Goal: Task Accomplishment & Management: Complete application form

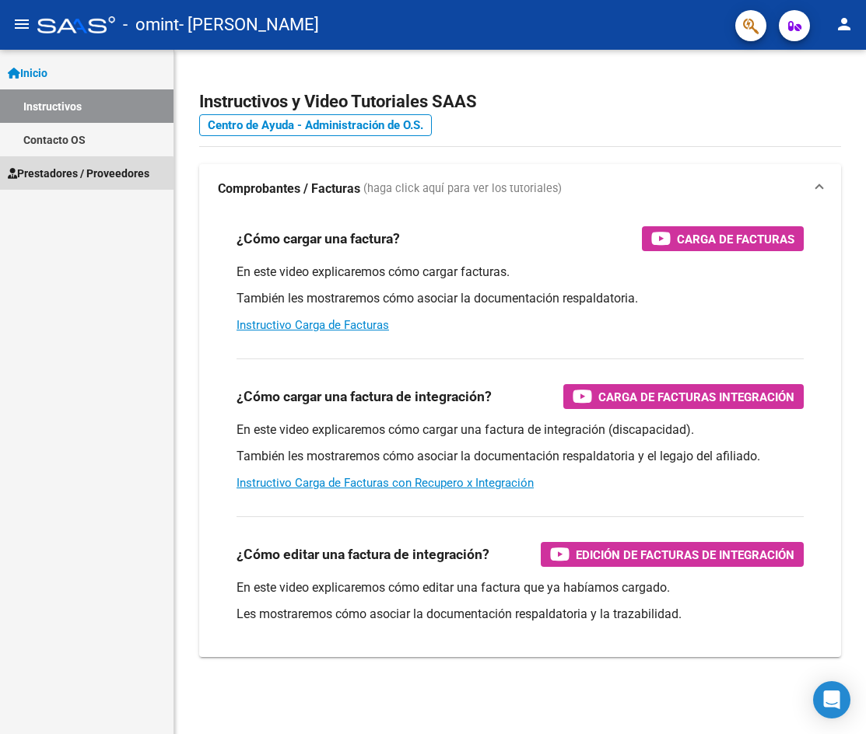
click at [77, 182] on link "Prestadores / Proveedores" at bounding box center [86, 172] width 173 height 33
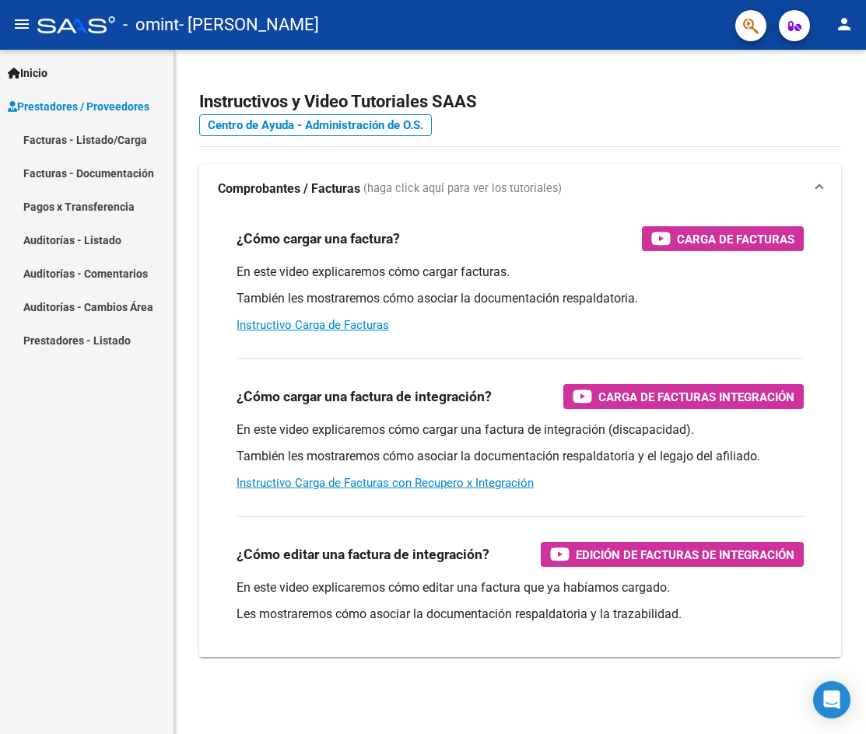
click at [77, 142] on link "Facturas - Listado/Carga" at bounding box center [86, 139] width 173 height 33
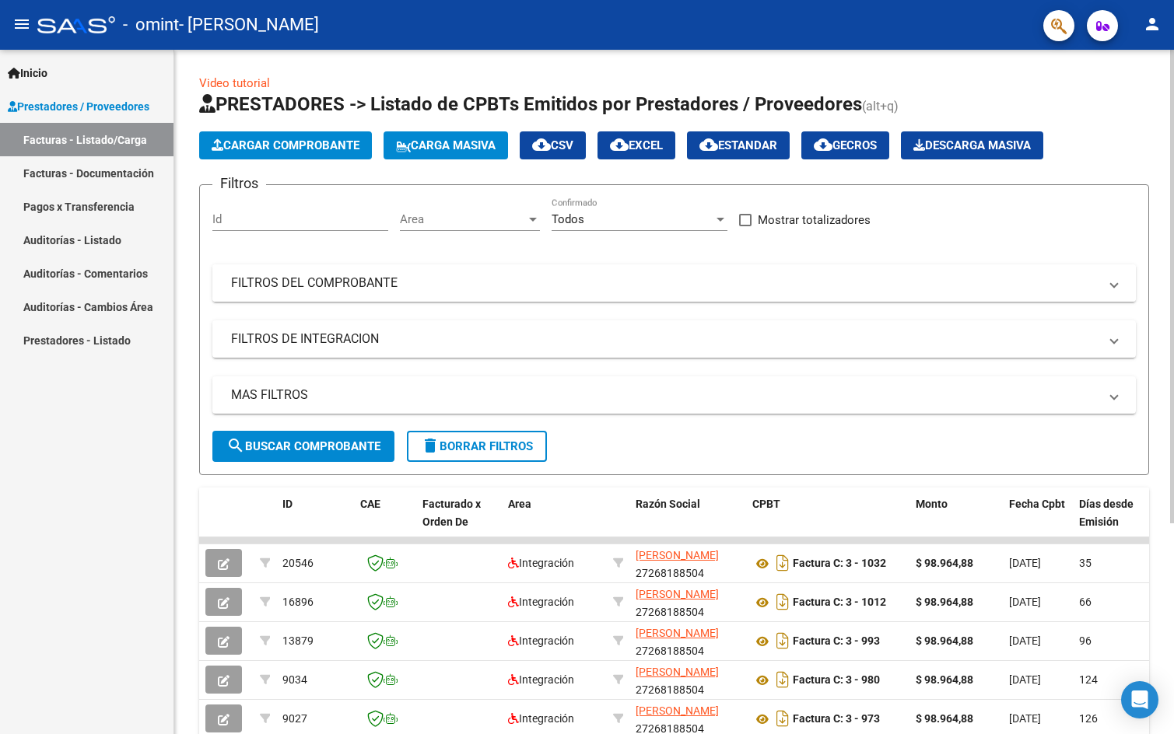
click at [865, 288] on span "FILTROS DEL COMPROBANTE" at bounding box center [671, 283] width 880 height 17
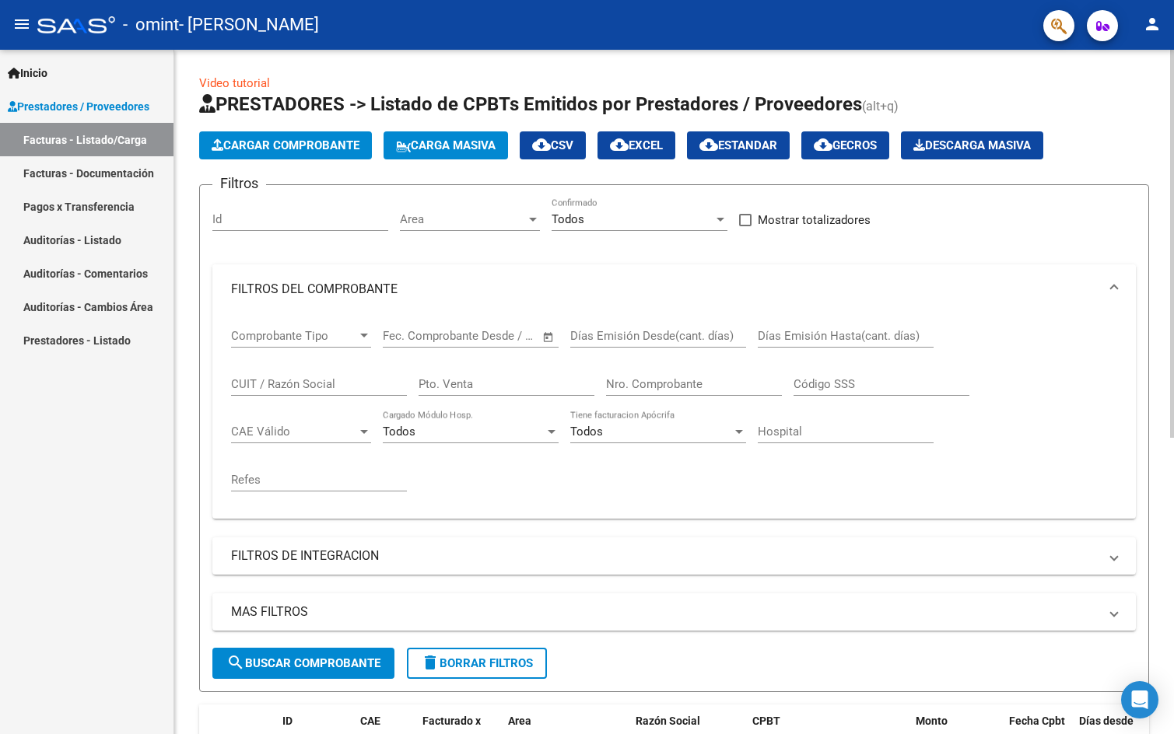
click at [865, 288] on span "FILTROS DEL COMPROBANTE" at bounding box center [671, 289] width 880 height 17
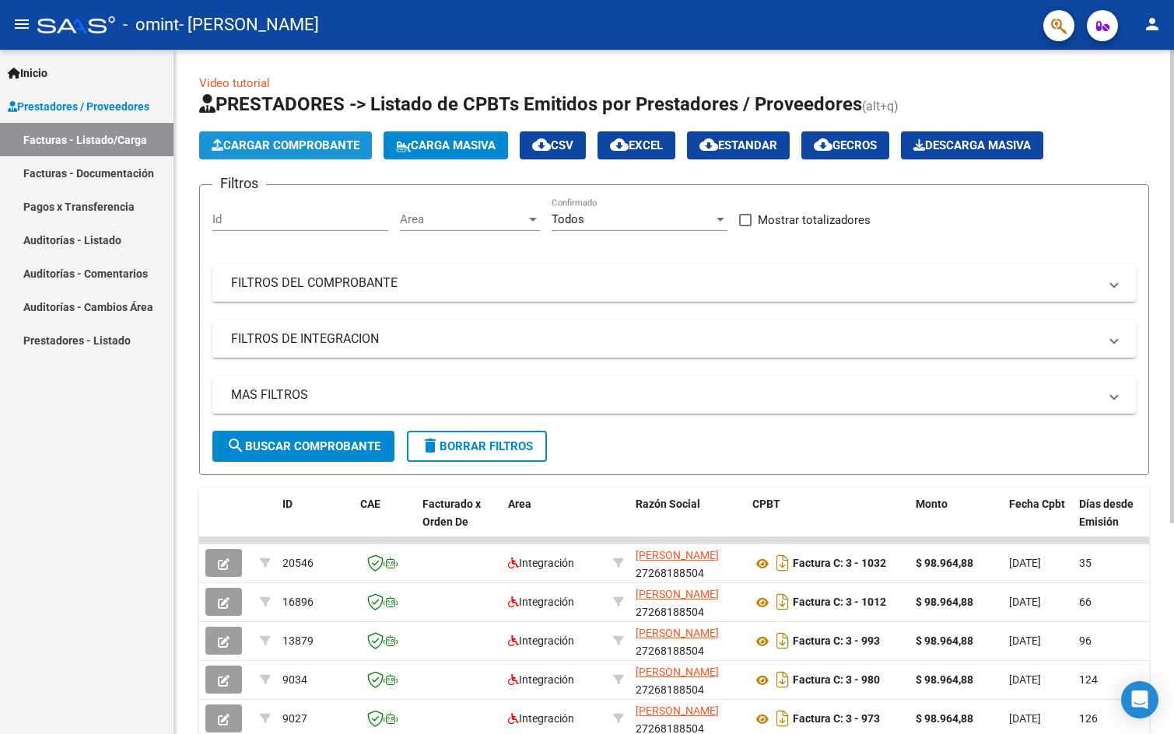
click at [306, 142] on span "Cargar Comprobante" at bounding box center [286, 145] width 148 height 14
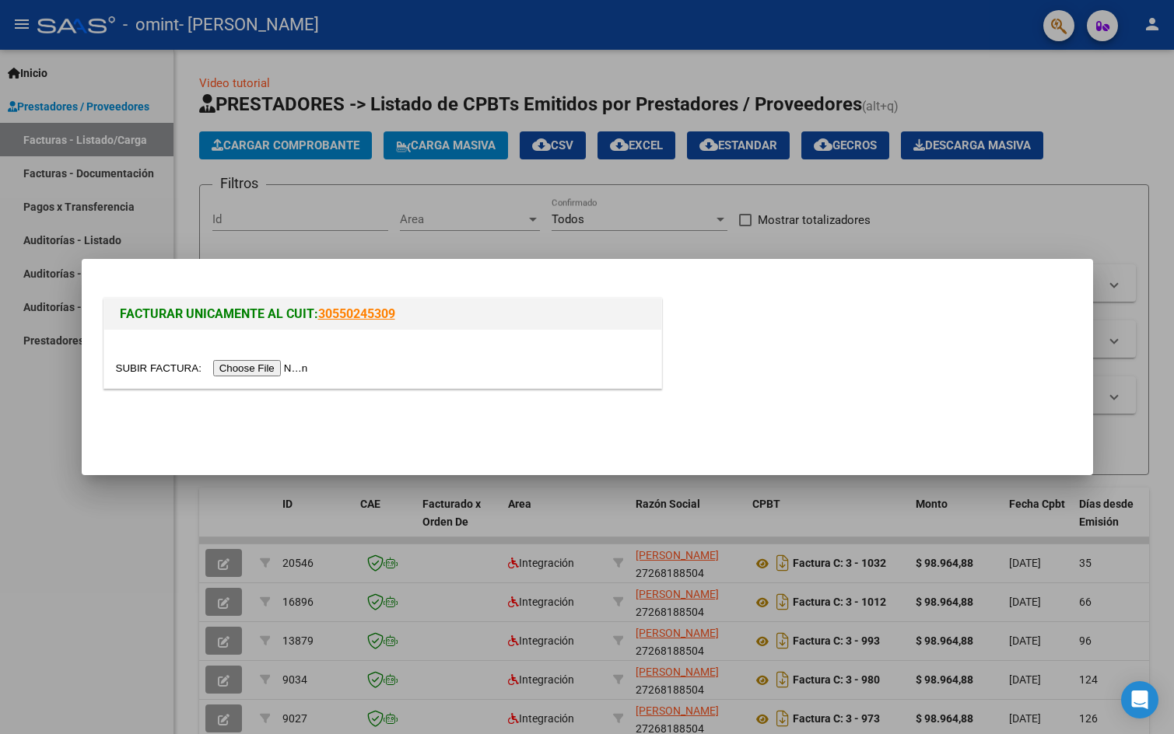
click at [249, 370] on input "file" at bounding box center [214, 368] width 197 height 16
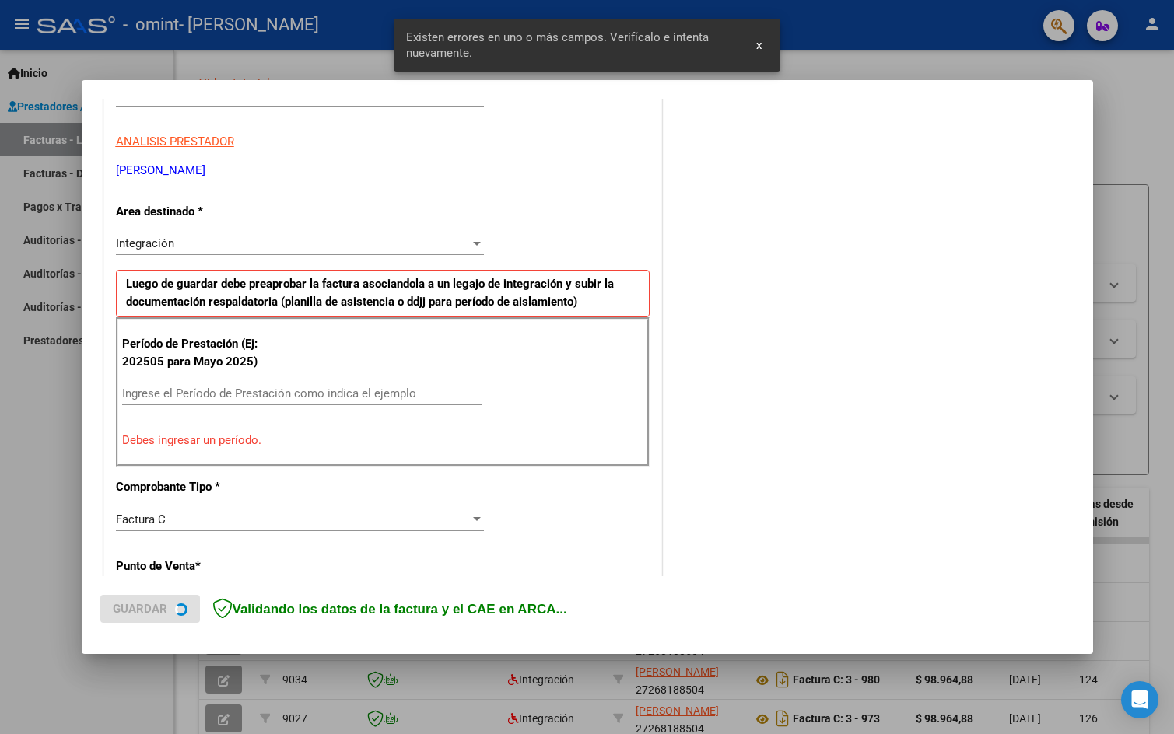
scroll to position [274, 0]
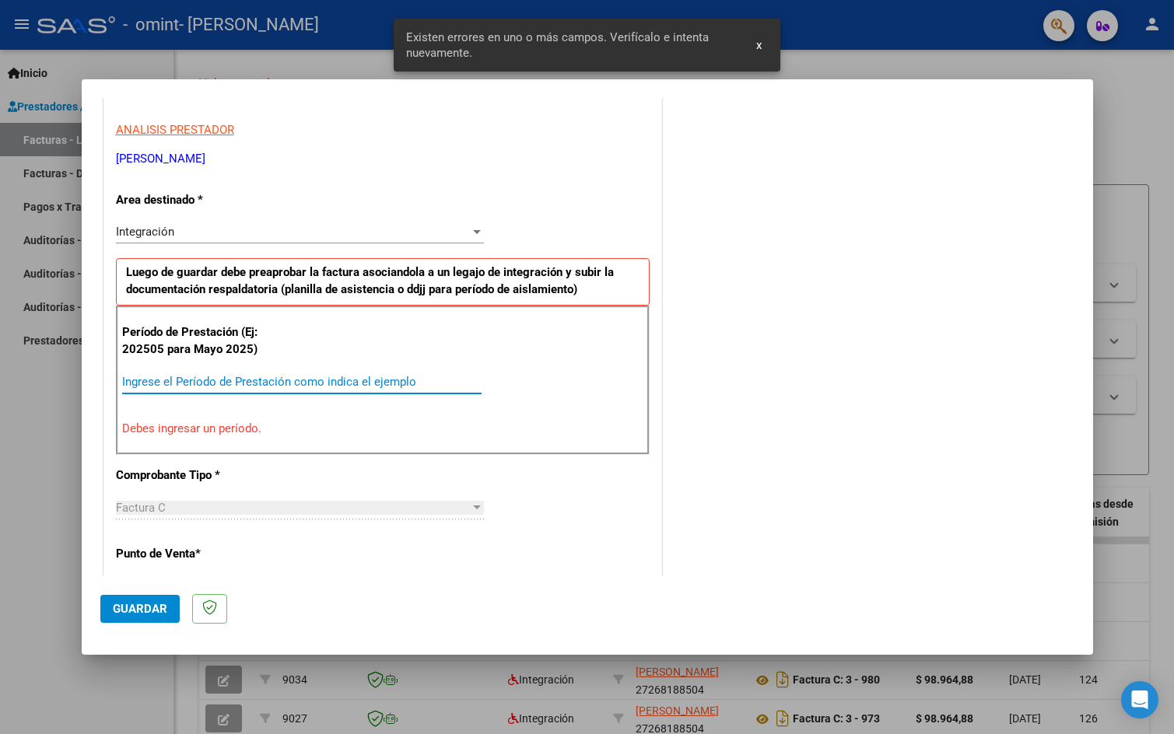
click at [285, 383] on input "Ingrese el Período de Prestación como indica el ejemplo" at bounding box center [301, 382] width 359 height 14
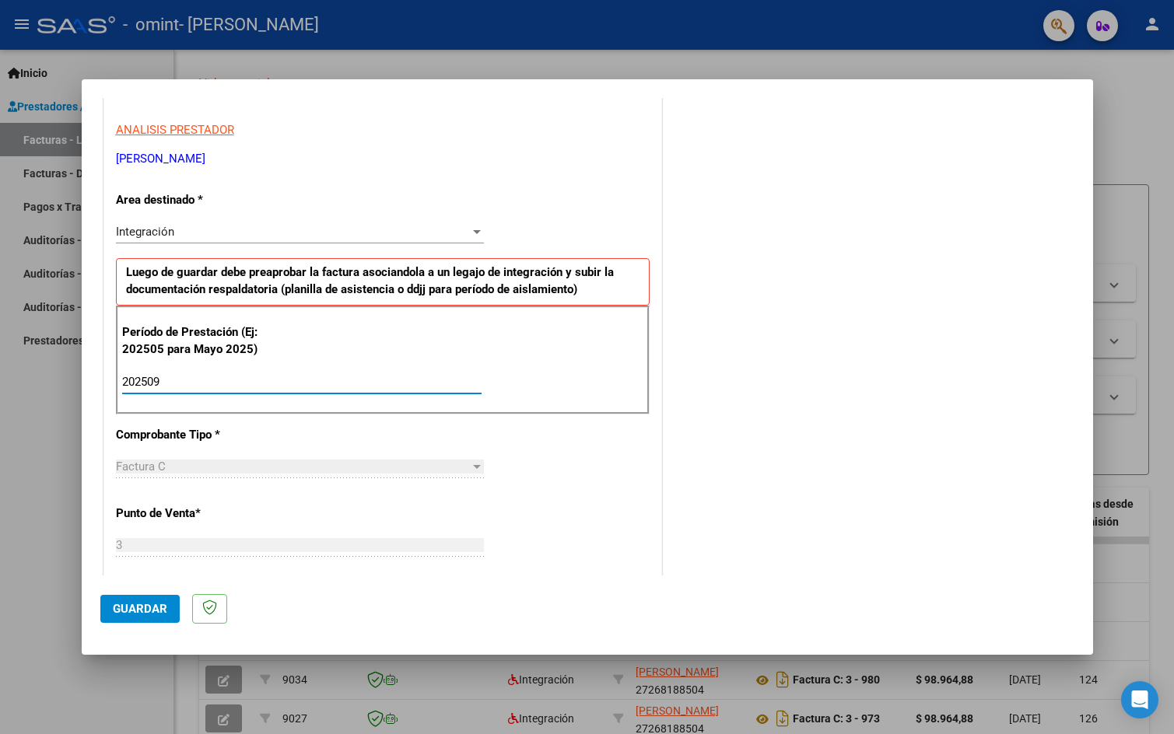
type input "202509"
click at [684, 457] on div "COMENTARIOS Comentarios del Prestador / Gerenciador:" at bounding box center [869, 517] width 409 height 1352
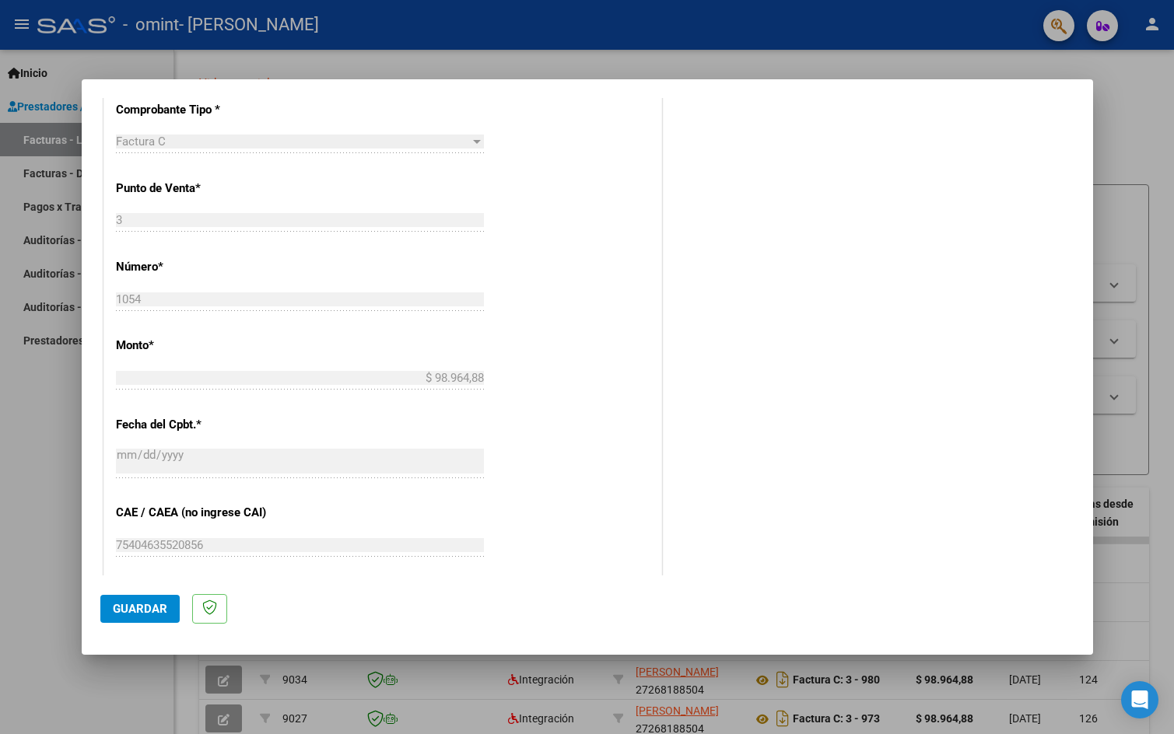
scroll to position [580, 0]
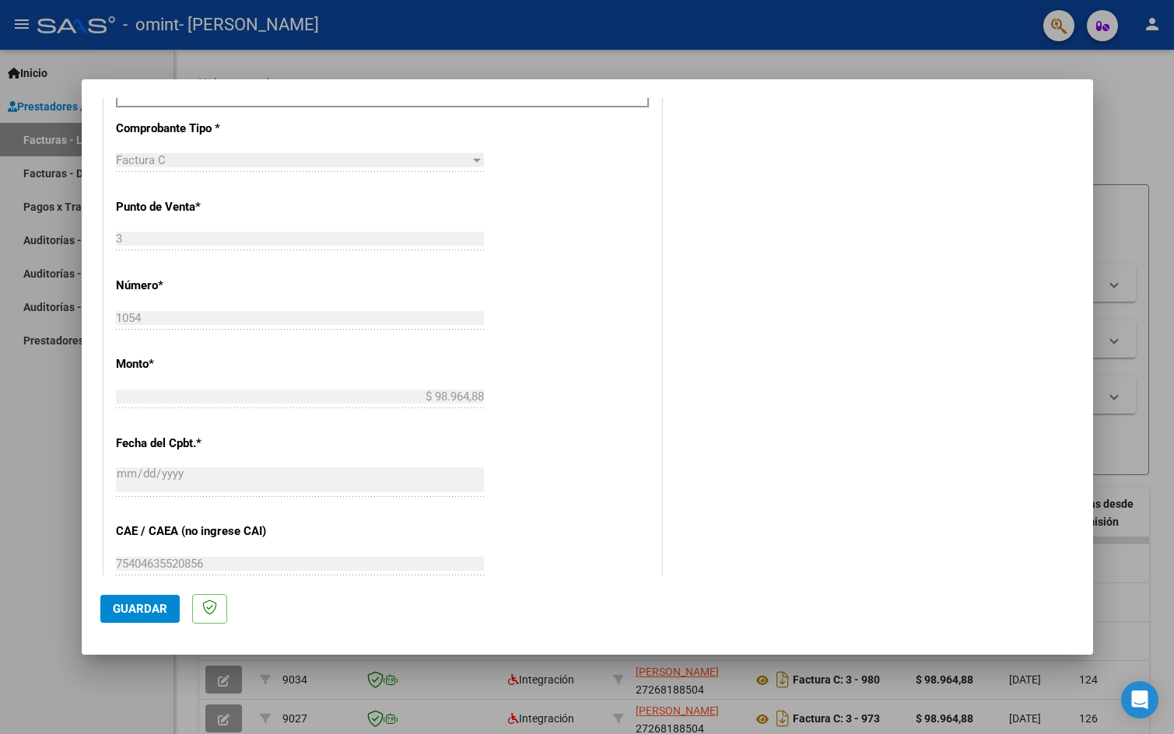
click at [755, 512] on div "COMENTARIOS Comentarios del Prestador / Gerenciador:" at bounding box center [869, 211] width 409 height 1352
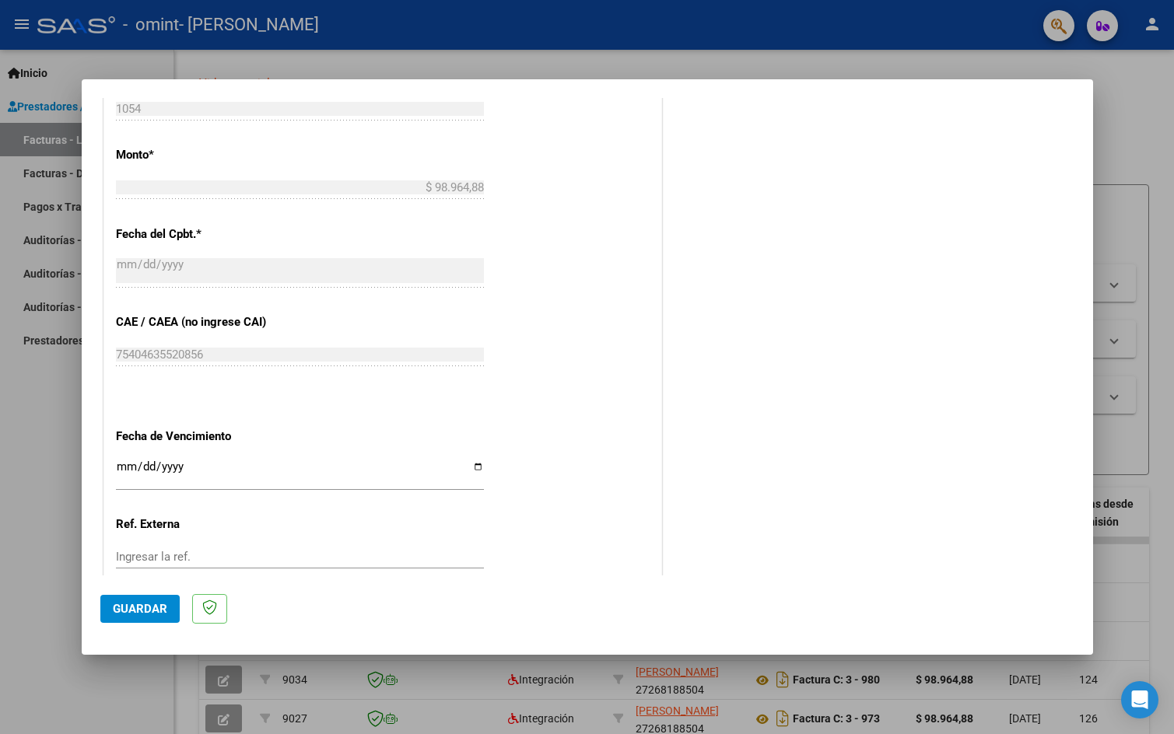
scroll to position [813, 0]
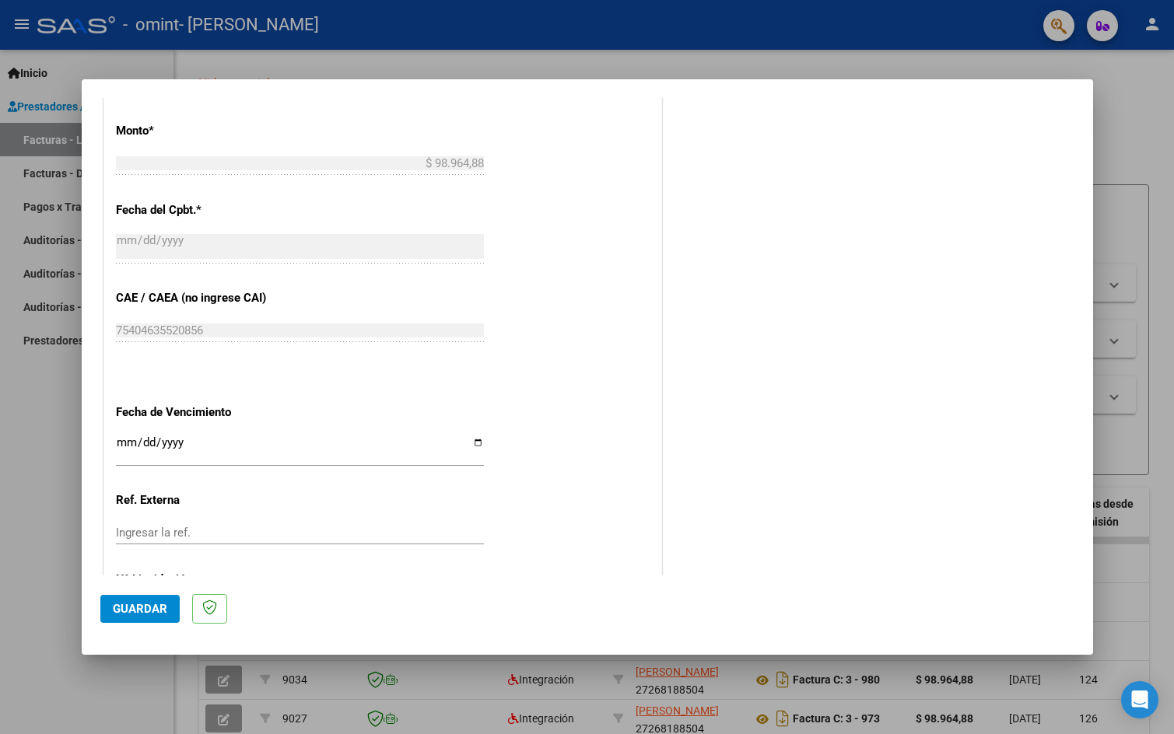
click at [474, 441] on input "Ingresar la fecha" at bounding box center [300, 448] width 368 height 25
type input "[DATE]"
click at [553, 485] on div "CUIT * 27-26818850-4 Ingresar CUIT ANALISIS PRESTADOR ESPINOLA [PERSON_NAME] Ar…" at bounding box center [382, 64] width 557 height 1170
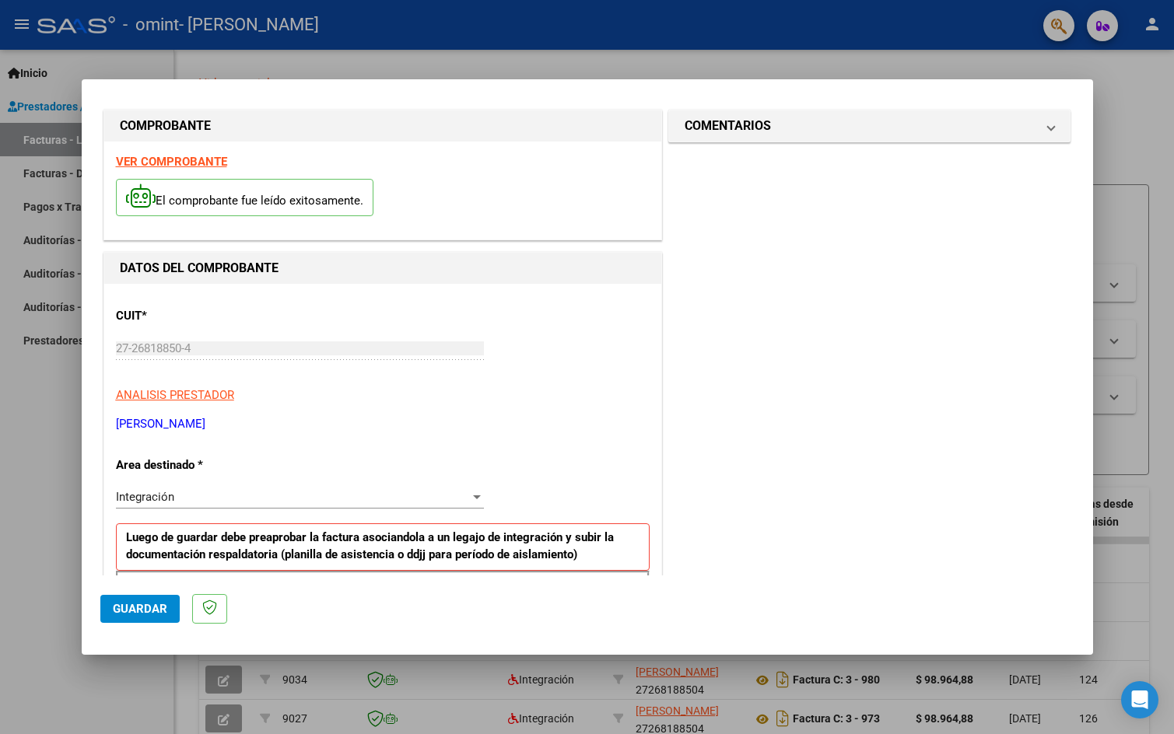
scroll to position [0, 0]
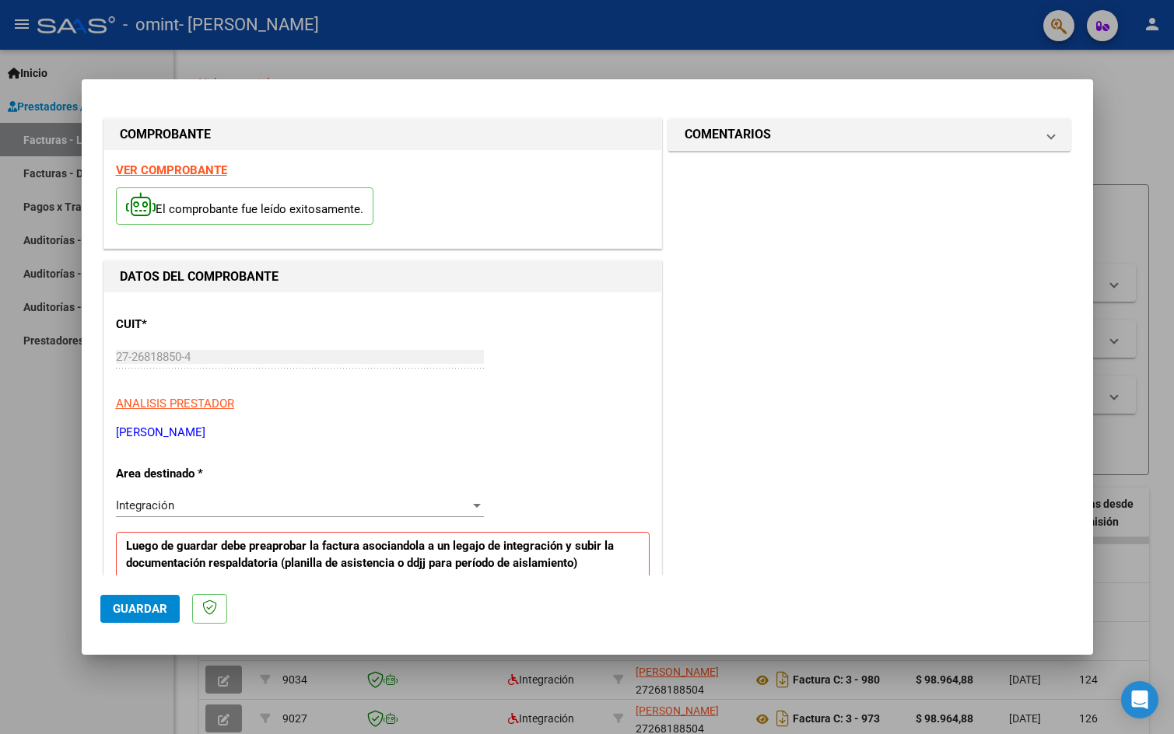
click at [127, 607] on span "Guardar" at bounding box center [140, 609] width 54 height 14
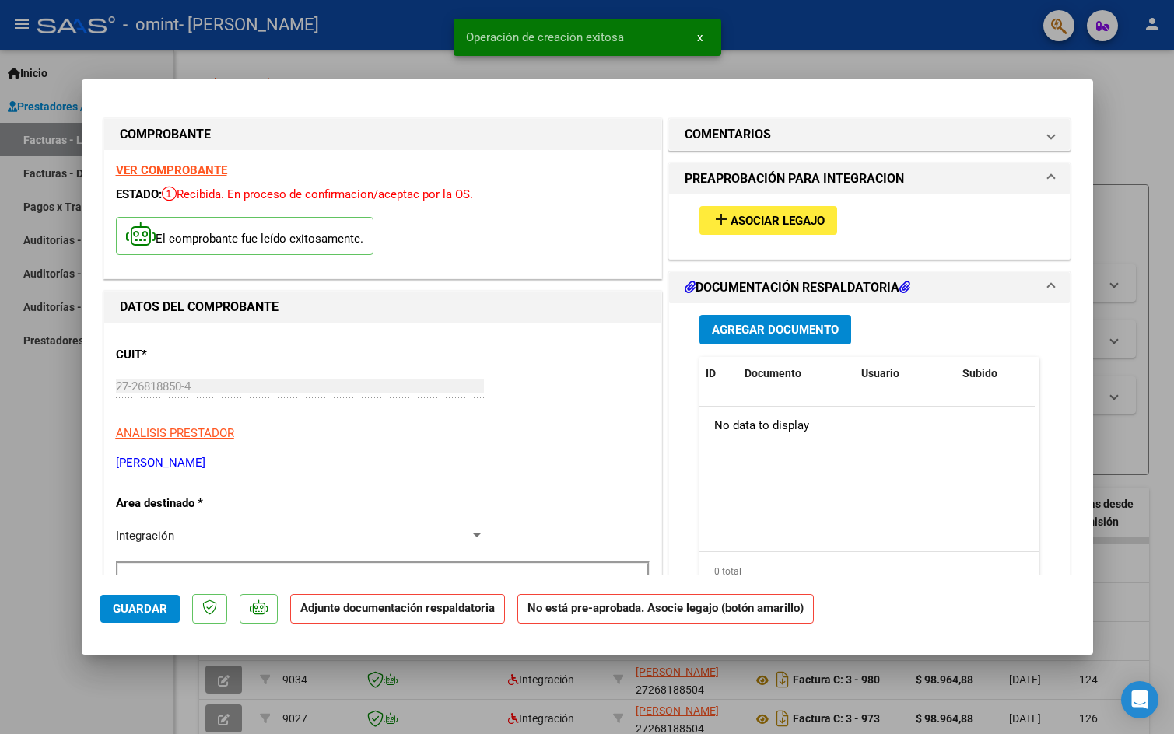
click at [768, 216] on span "Asociar Legajo" at bounding box center [777, 221] width 94 height 14
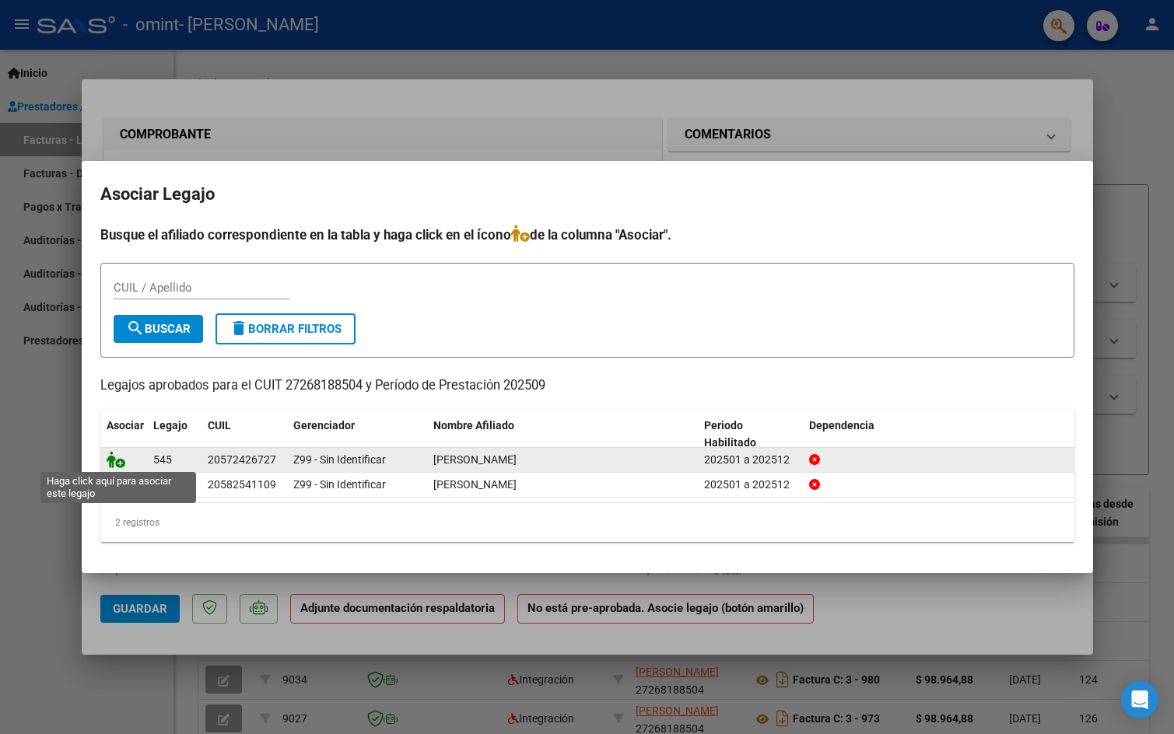
click at [114, 461] on icon at bounding box center [116, 459] width 19 height 17
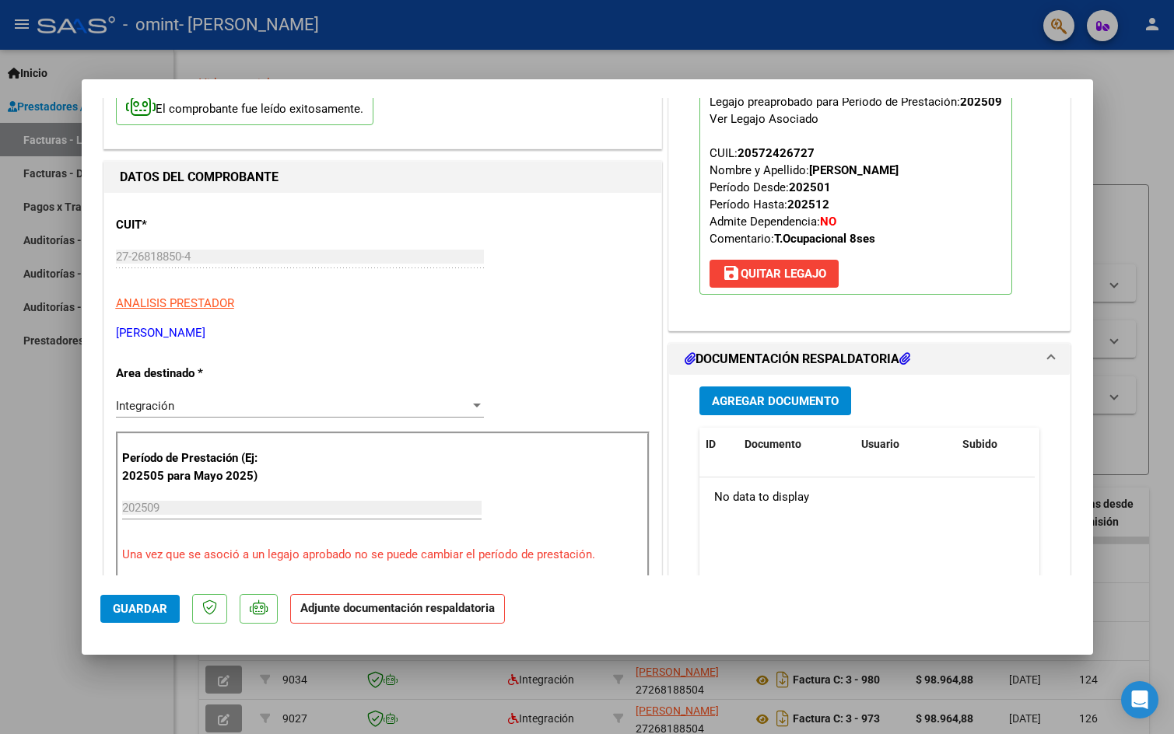
scroll to position [156, 0]
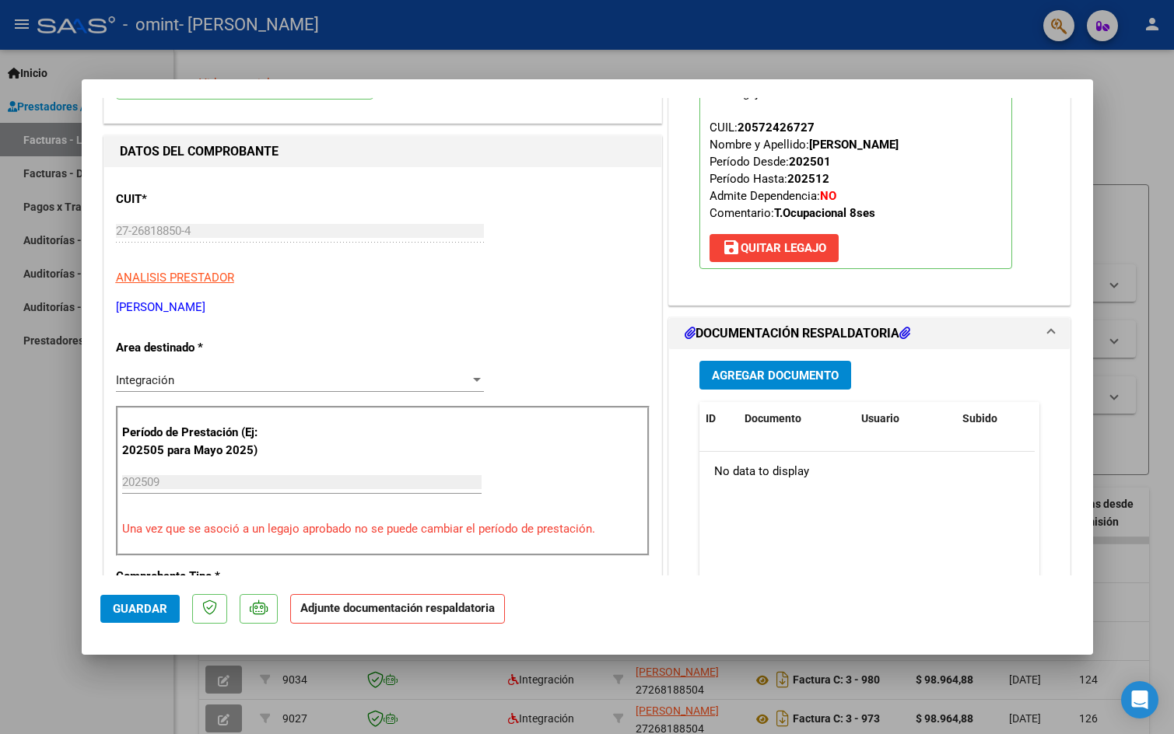
click at [430, 382] on div "Integración" at bounding box center [293, 380] width 354 height 14
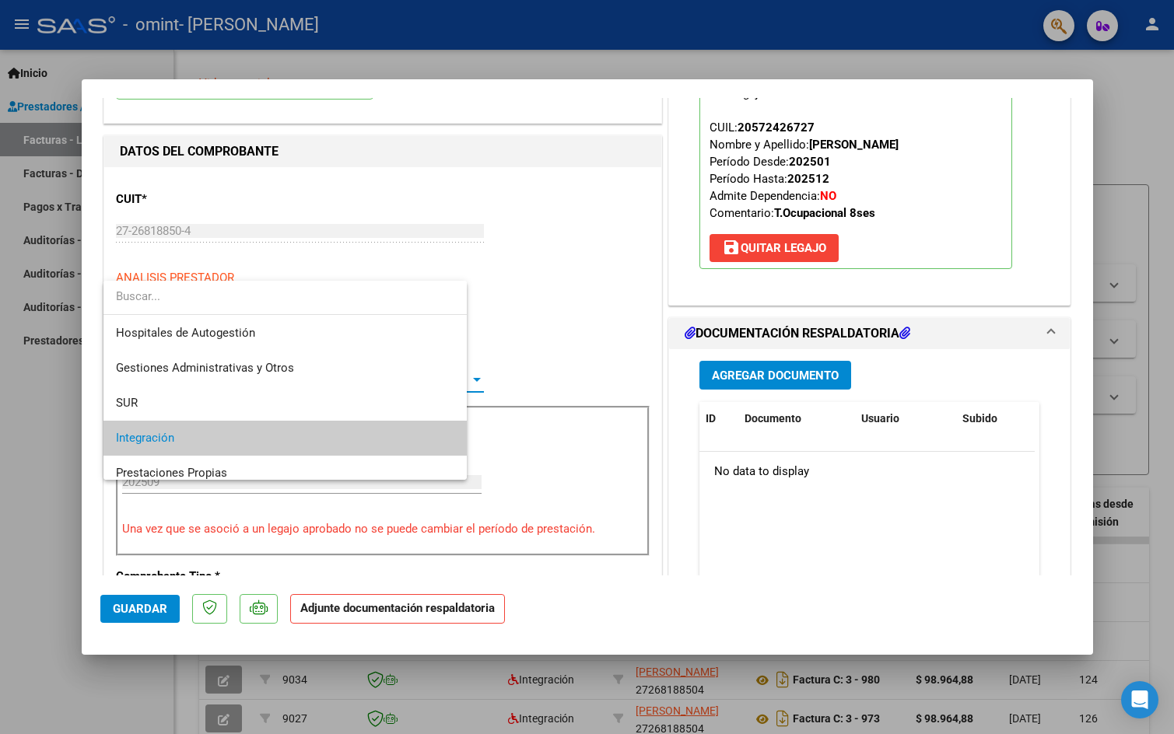
scroll to position [58, 0]
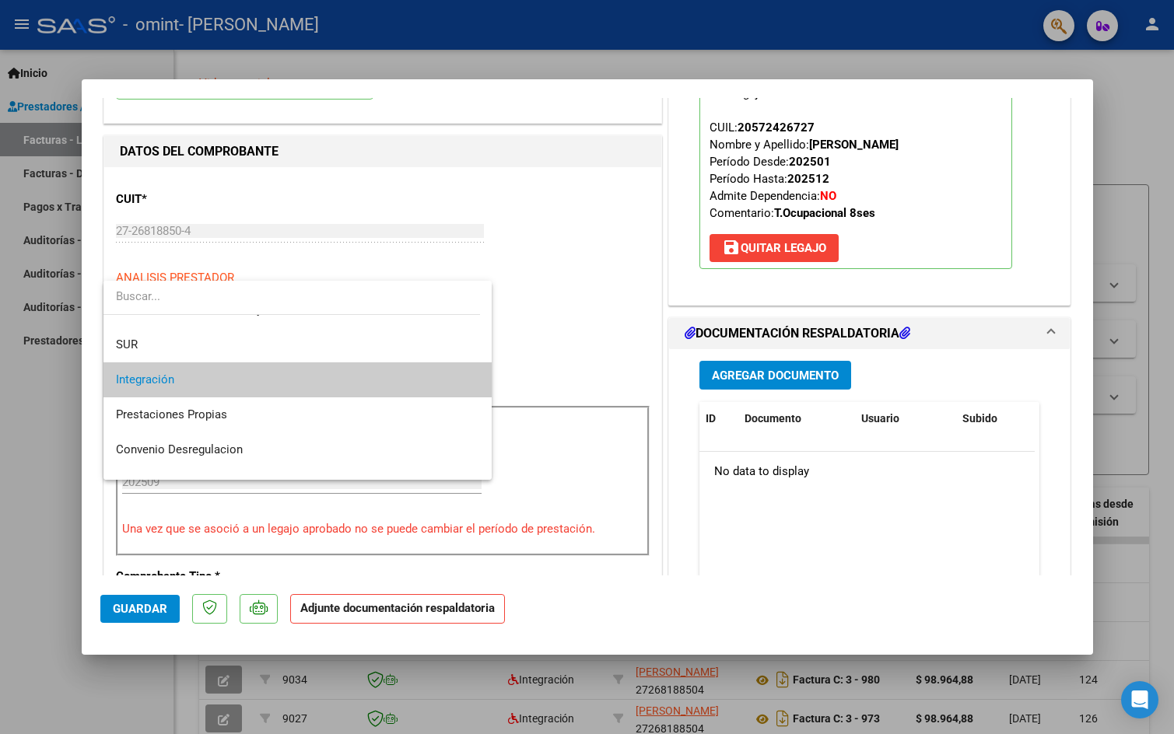
click at [429, 376] on span "Integración" at bounding box center [297, 379] width 363 height 35
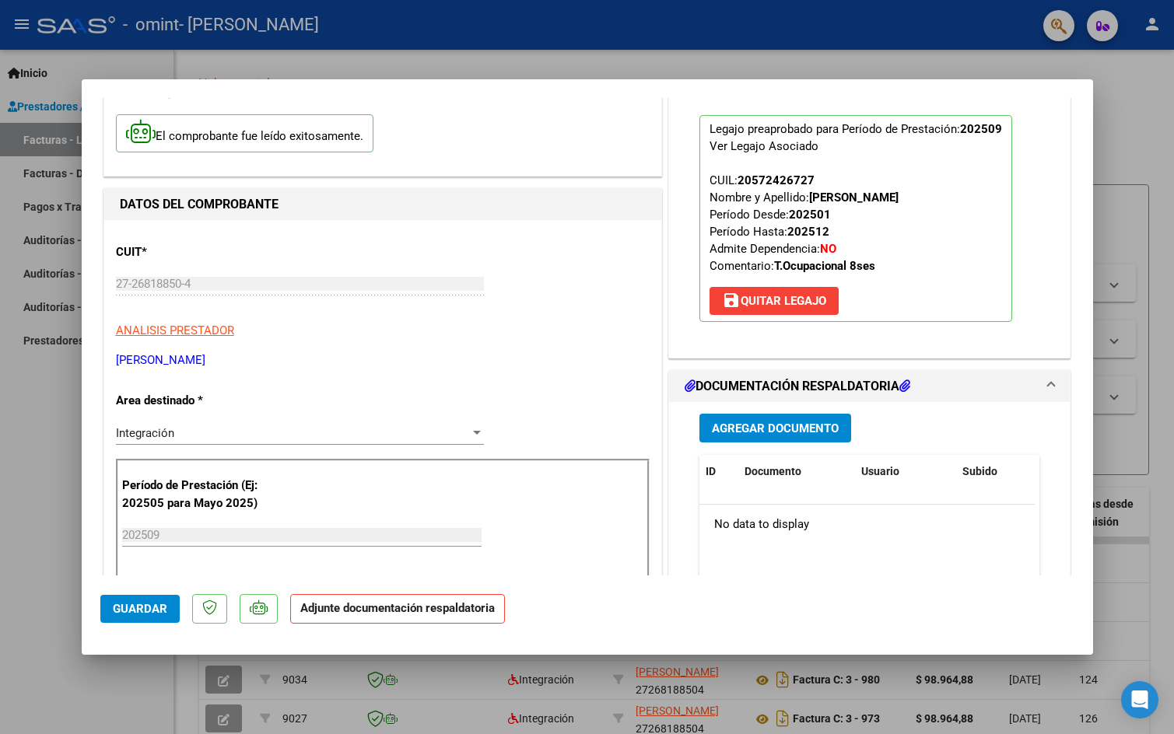
scroll to position [0, 0]
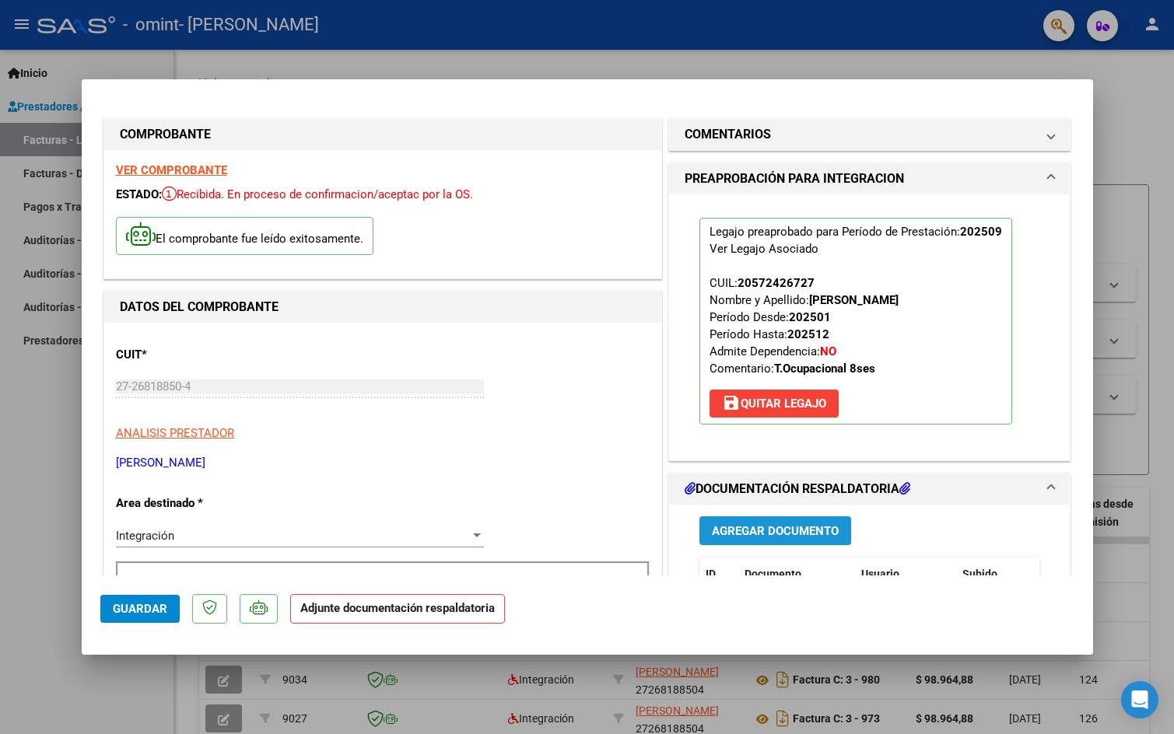
click at [784, 527] on span "Agregar Documento" at bounding box center [775, 531] width 127 height 14
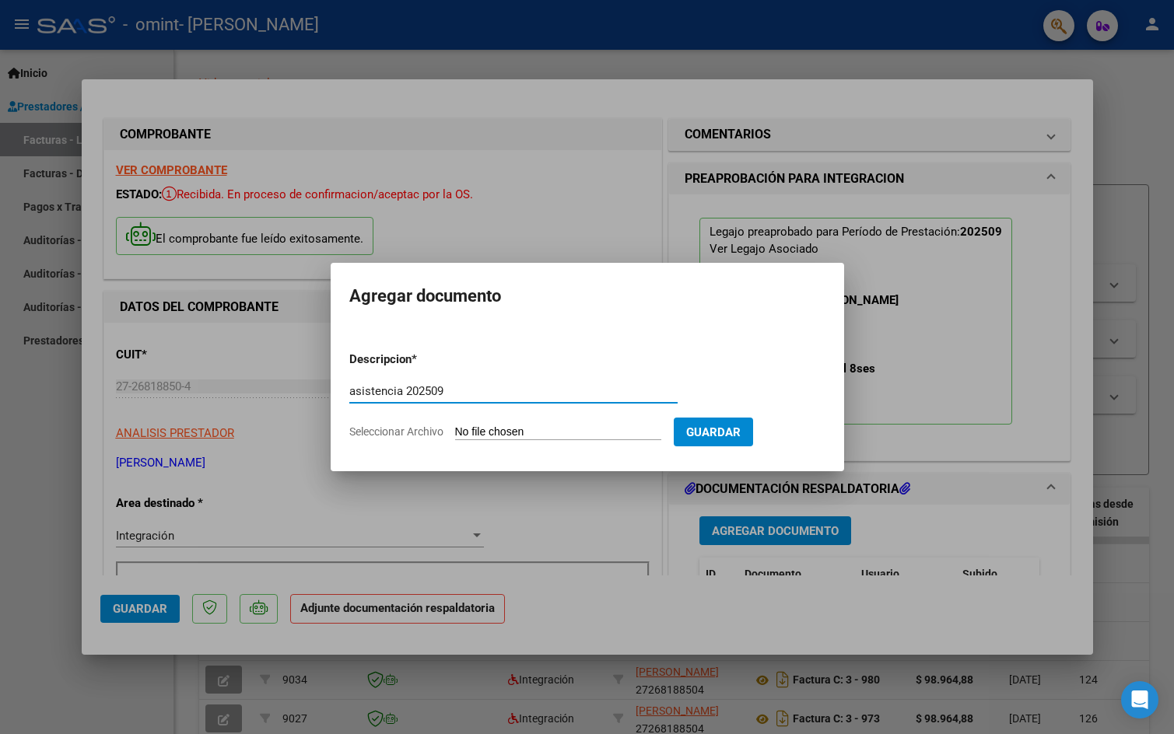
type input "asistencia 202509"
click at [572, 436] on input "Seleccionar Archivo" at bounding box center [558, 432] width 206 height 15
type input "C:\fakepath\asitencia riquelme.pdf"
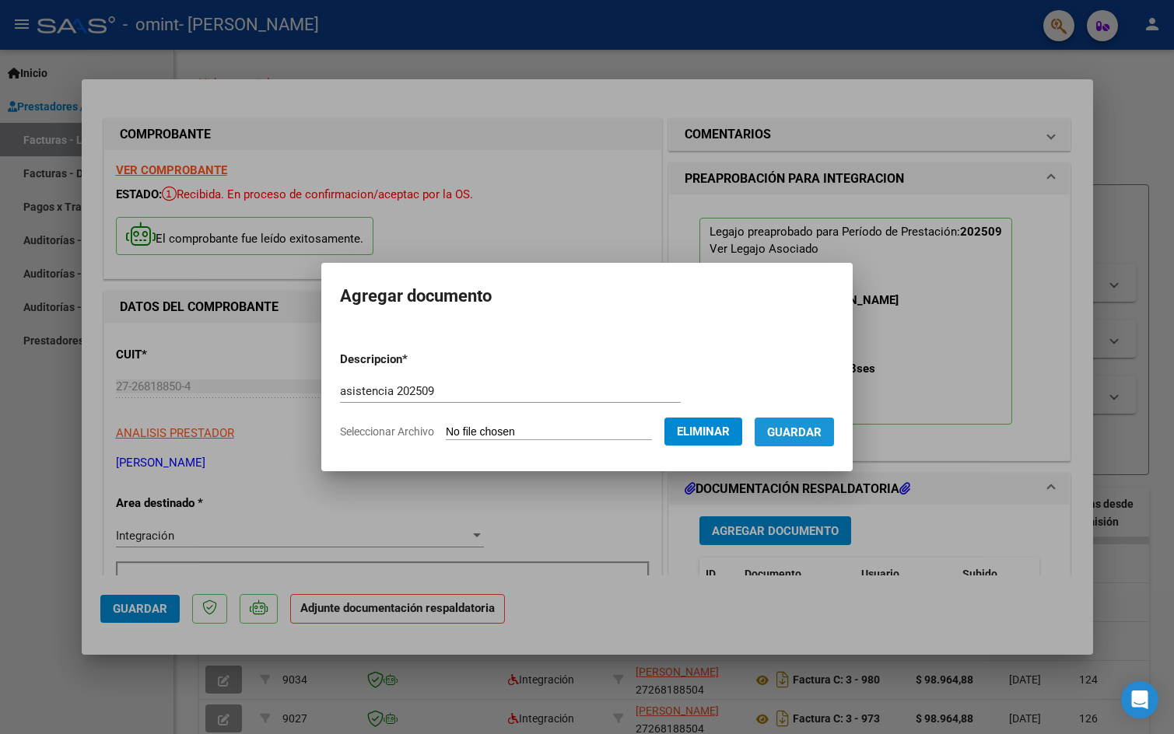
click at [812, 436] on span "Guardar" at bounding box center [794, 432] width 54 height 14
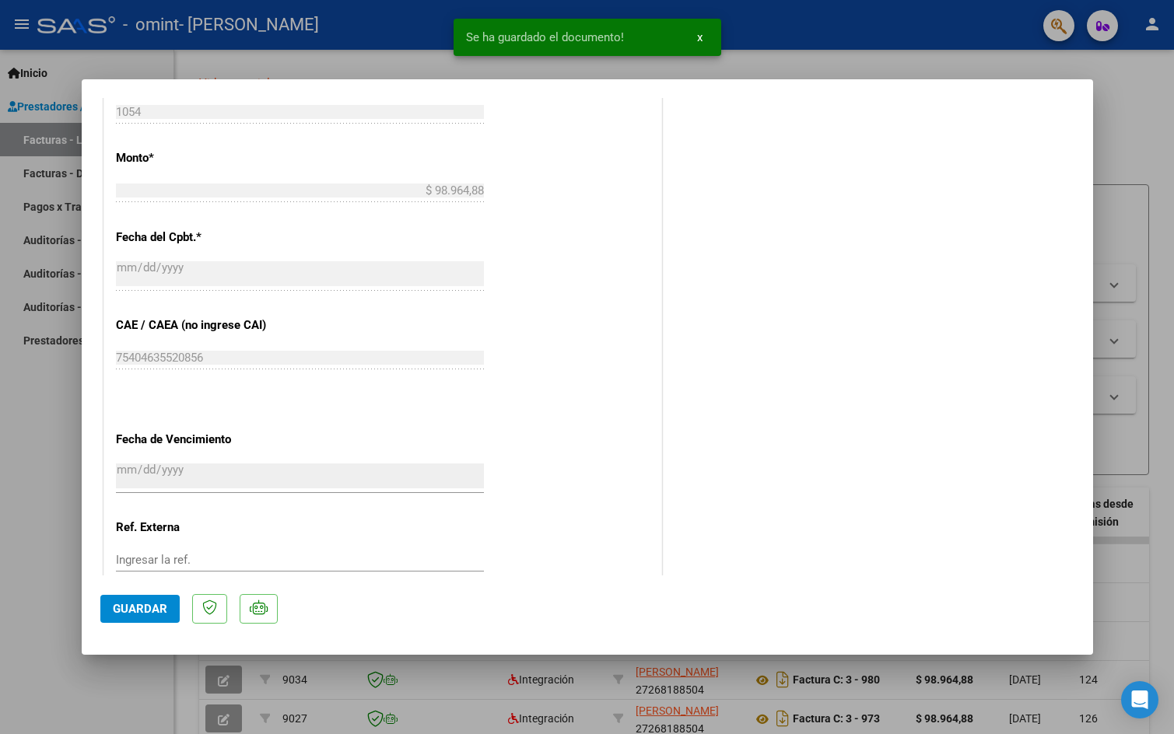
scroll to position [915, 0]
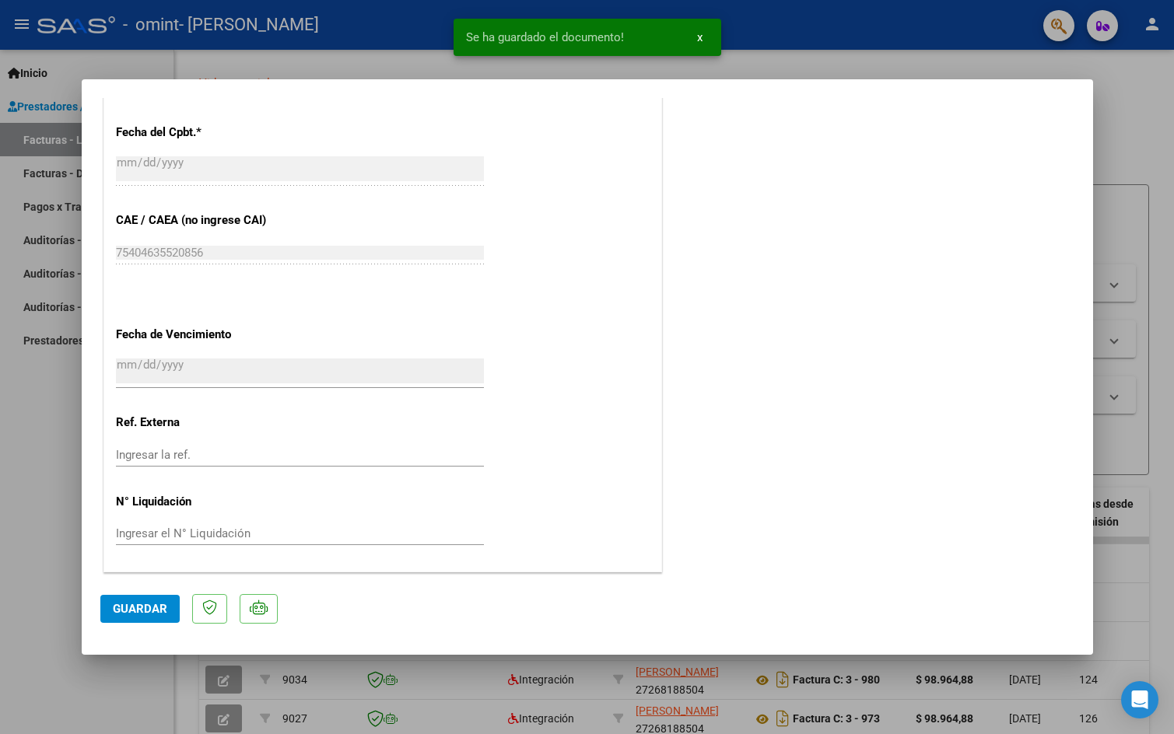
click at [142, 611] on span "Guardar" at bounding box center [140, 609] width 54 height 14
click at [865, 231] on div at bounding box center [587, 367] width 1174 height 734
type input "$ 0,00"
